Goal: Task Accomplishment & Management: Manage account settings

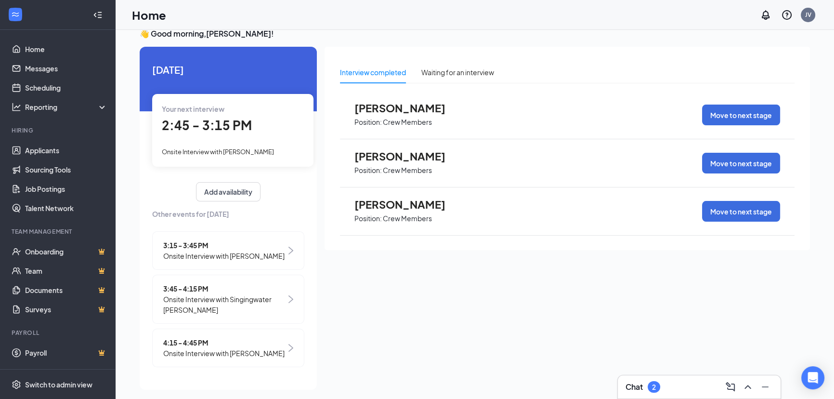
scroll to position [20, 0]
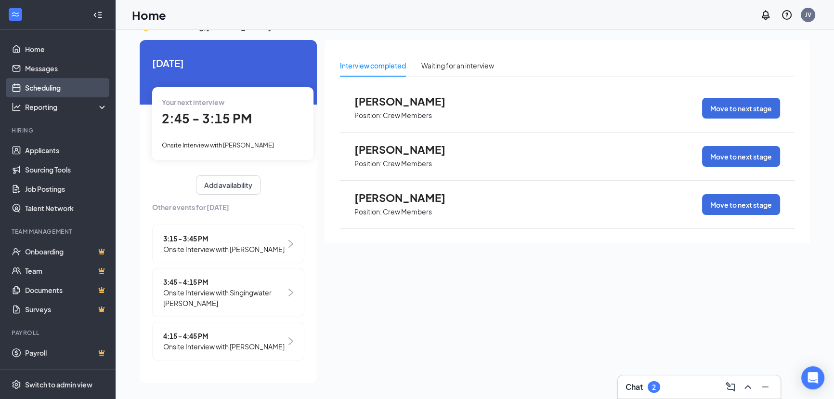
click at [80, 89] on link "Scheduling" at bounding box center [66, 87] width 82 height 19
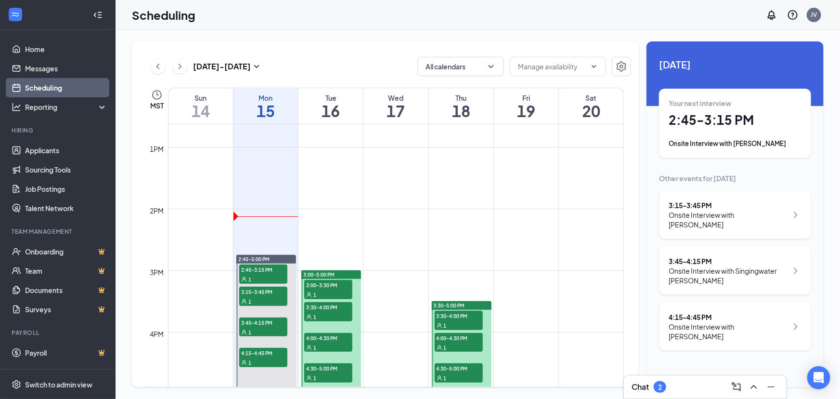
scroll to position [779, 0]
click at [336, 270] on div "3:00-5:00 PM" at bounding box center [331, 274] width 60 height 9
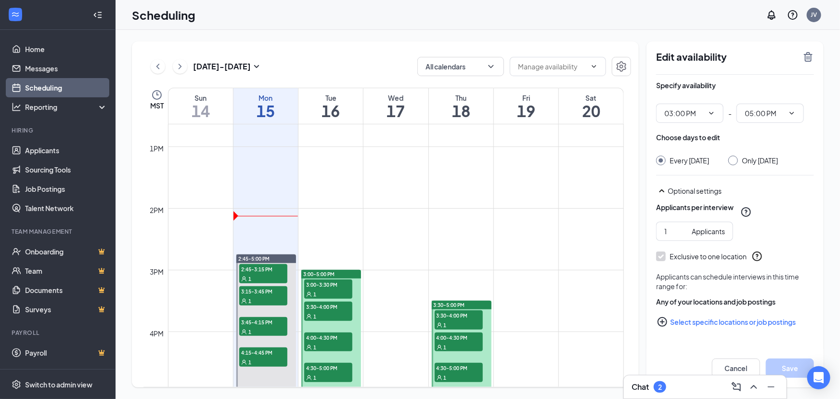
click at [327, 280] on span "3:00-3:30 PM" at bounding box center [328, 284] width 48 height 10
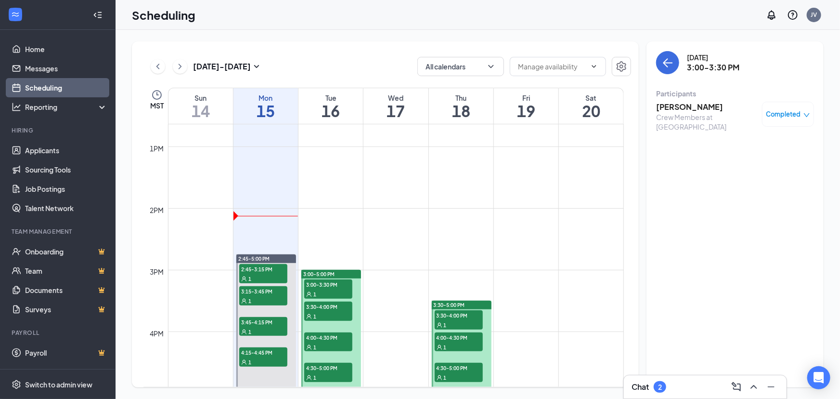
click at [358, 299] on div at bounding box center [331, 331] width 60 height 123
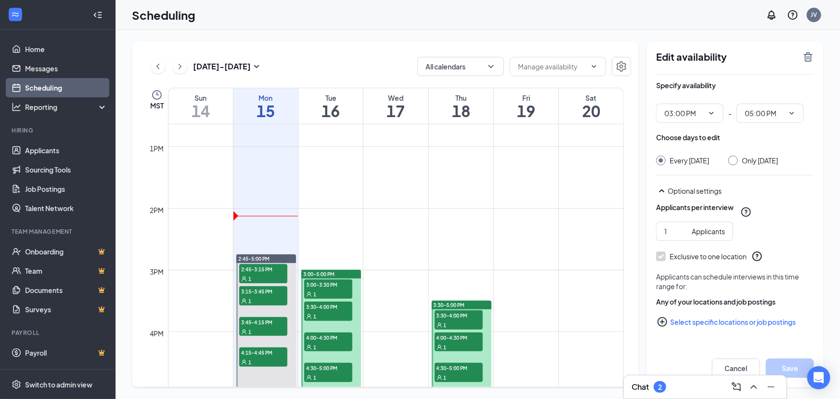
click at [354, 299] on div at bounding box center [331, 331] width 60 height 123
click at [337, 110] on h1 "16" at bounding box center [331, 111] width 65 height 16
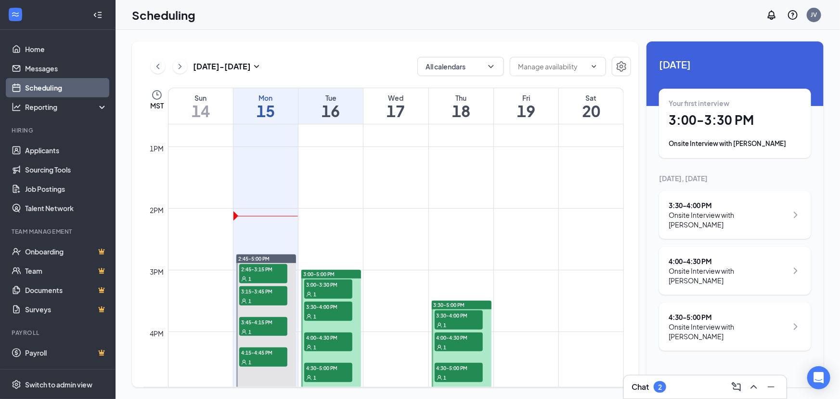
click at [453, 105] on h1 "18" at bounding box center [461, 111] width 65 height 16
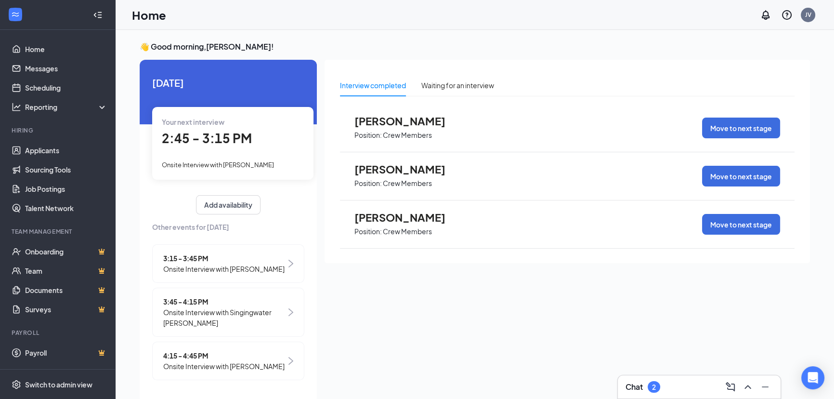
click at [189, 123] on span "Your next interview" at bounding box center [193, 121] width 63 height 9
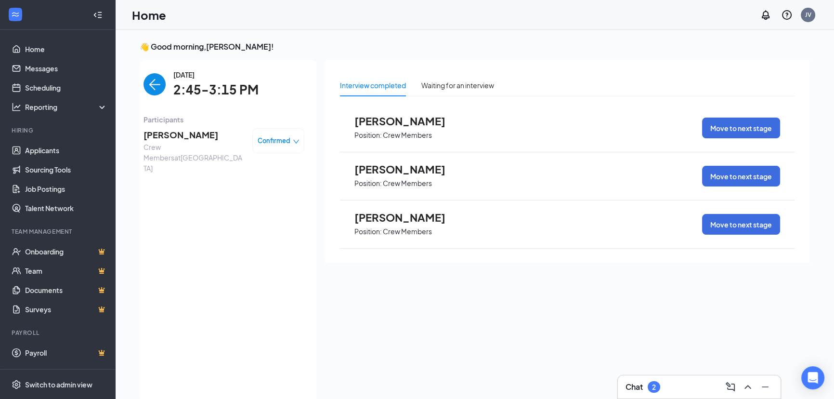
scroll to position [4, 0]
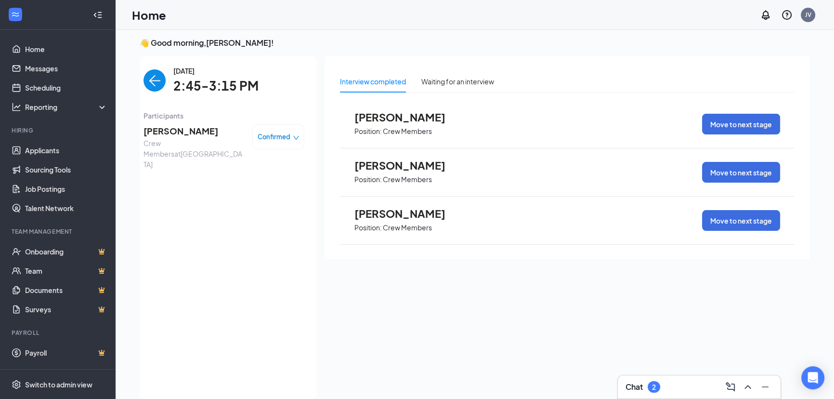
click at [198, 132] on span "Lenny monroe Sr" at bounding box center [193, 130] width 101 height 13
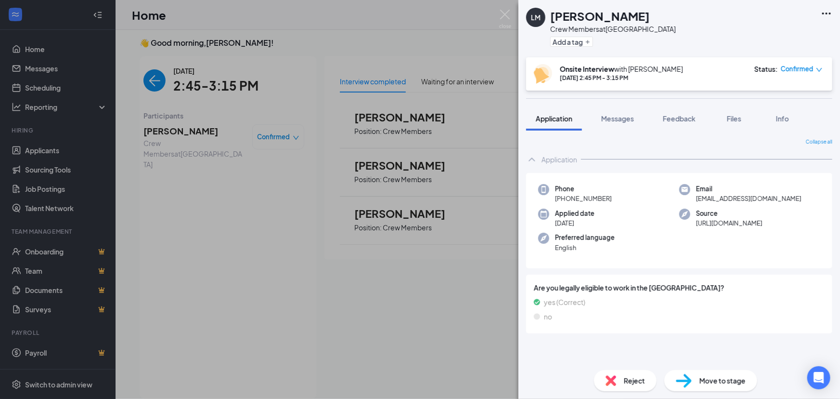
click at [179, 127] on div "LM Lenny monroe Sr Crew Members at RIVERTON Add a tag Onsite Interview with Joe…" at bounding box center [420, 199] width 840 height 399
